Goal: Browse casually: Explore the website without a specific task or goal

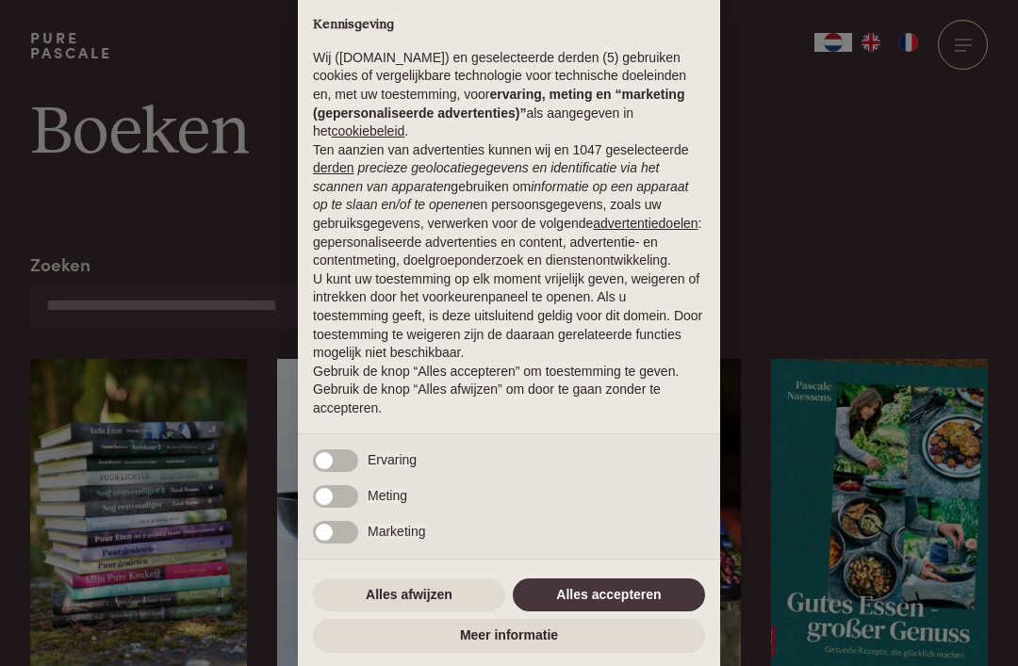
click at [562, 591] on button "Alles accepteren" at bounding box center [609, 596] width 192 height 34
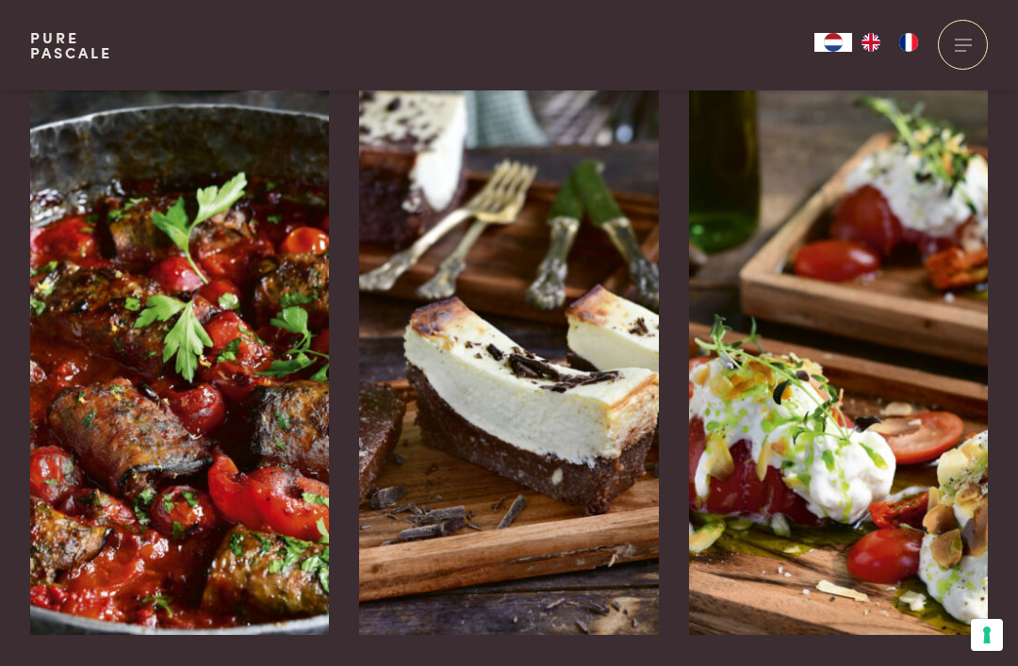
scroll to position [2940, 0]
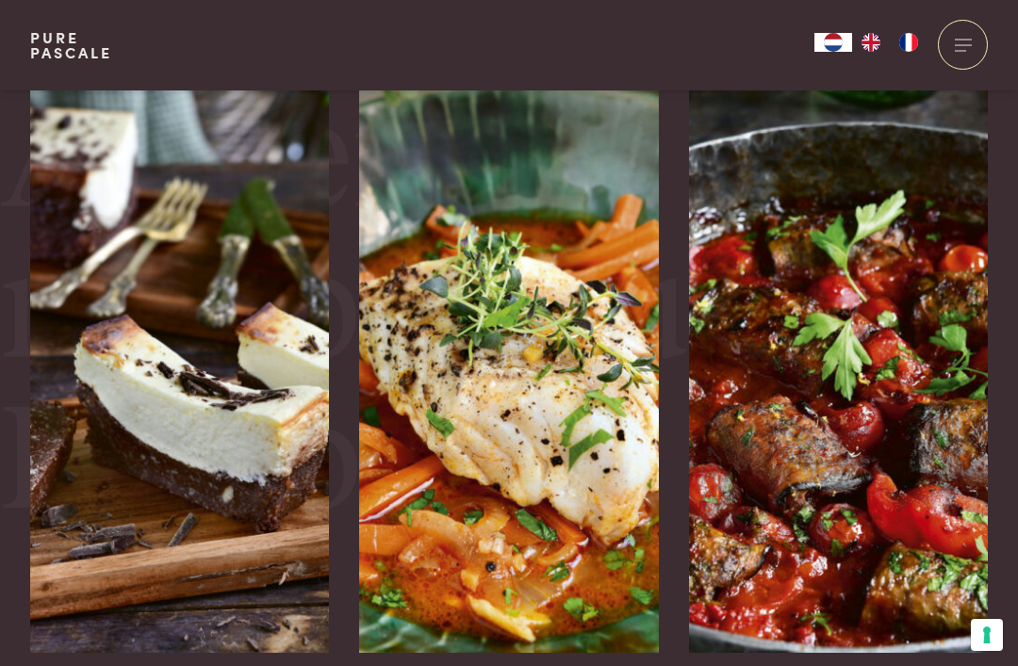
scroll to position [3961, 0]
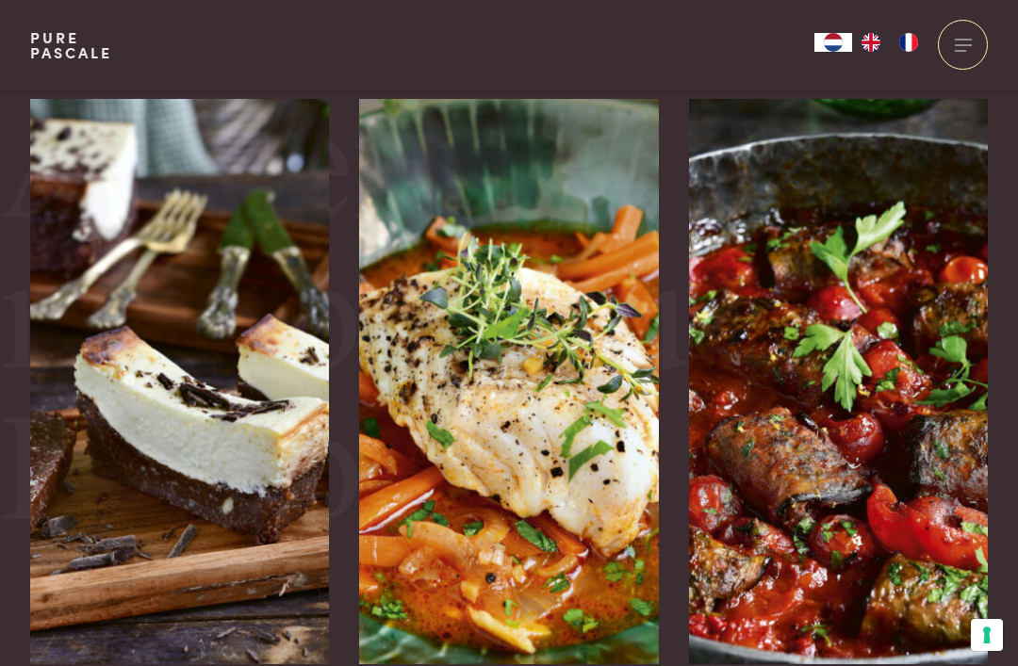
click at [104, 472] on img at bounding box center [180, 382] width 300 height 566
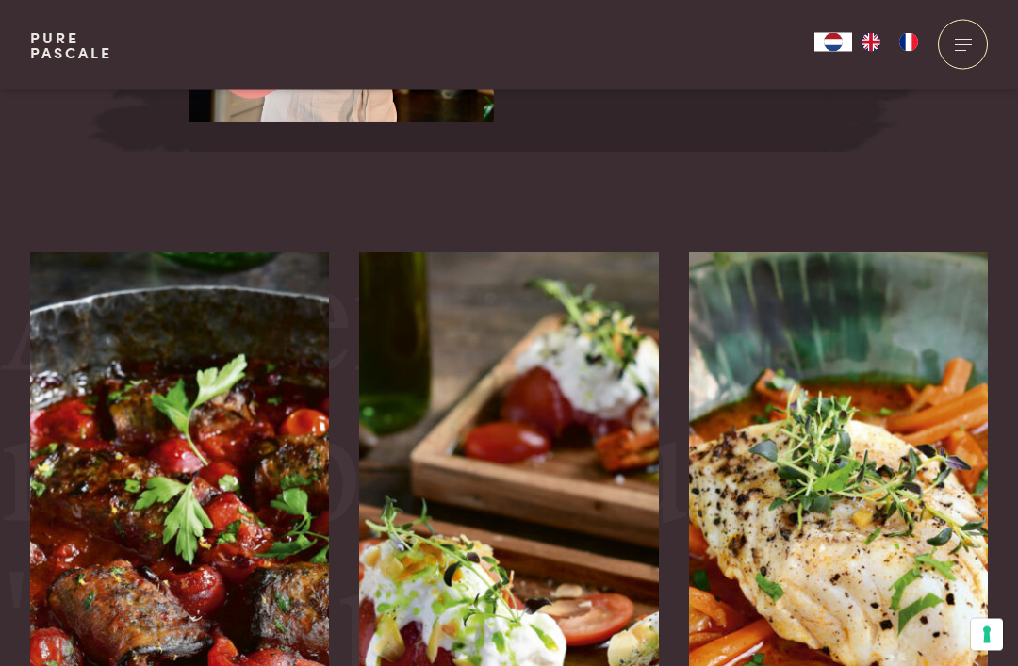
scroll to position [4135, 0]
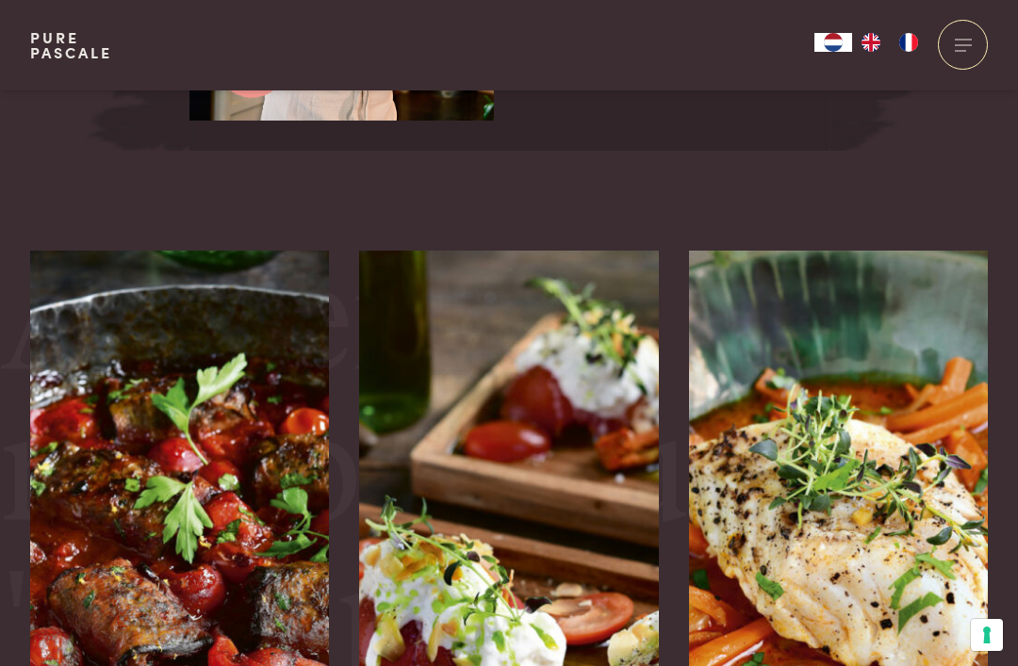
click at [64, 508] on img at bounding box center [180, 534] width 300 height 566
click at [133, 482] on img at bounding box center [180, 534] width 300 height 566
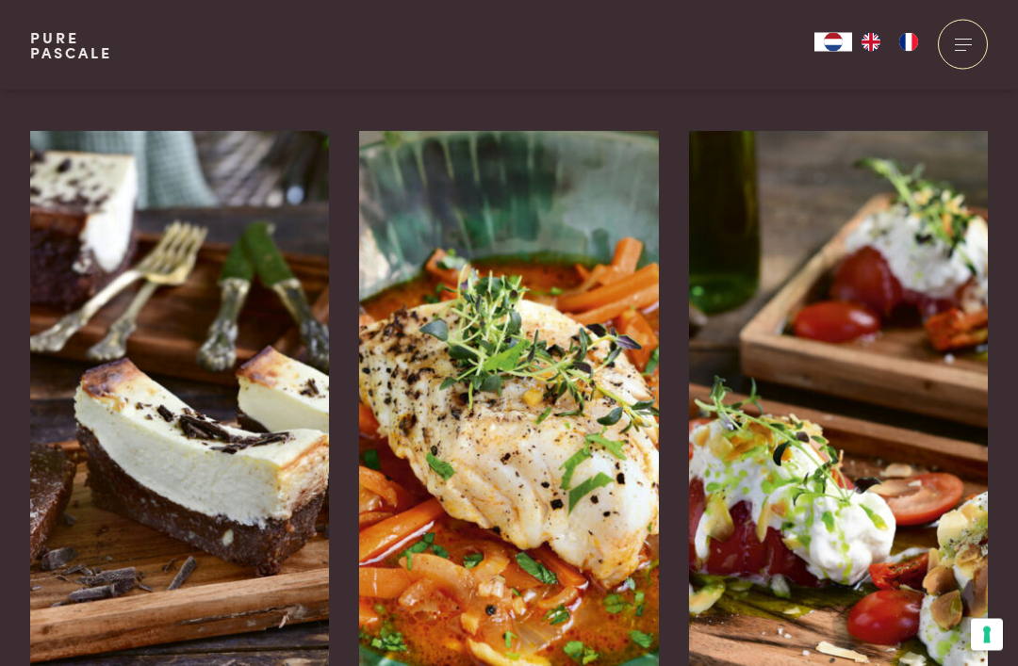
scroll to position [4536, 0]
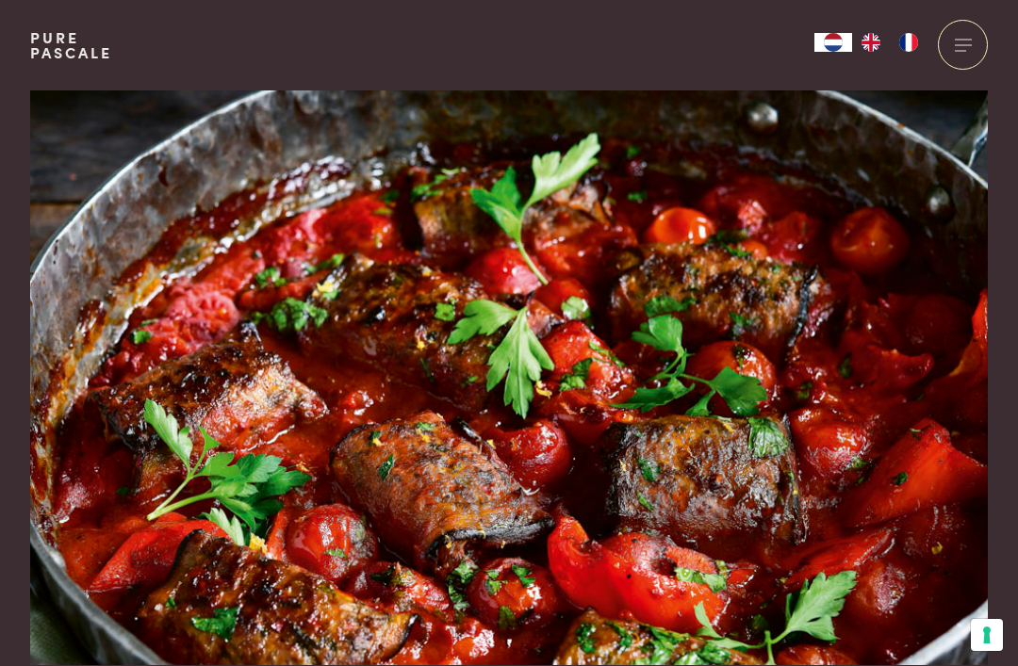
scroll to position [4545, 0]
